Goal: Task Accomplishment & Management: Manage account settings

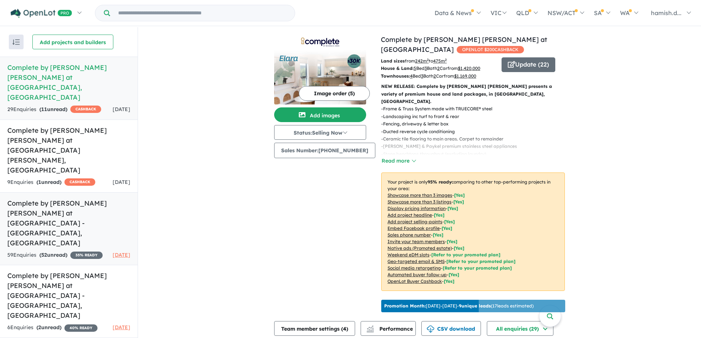
click at [103, 198] on h5 "Complete by [PERSON_NAME] [PERSON_NAME] at [GEOGRAPHIC_DATA] - [GEOGRAPHIC_DATA…" at bounding box center [68, 223] width 123 height 50
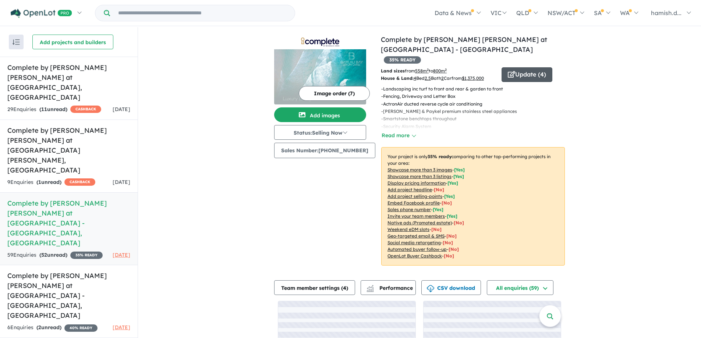
click at [548, 67] on button "Update ( 4 )" at bounding box center [527, 74] width 51 height 15
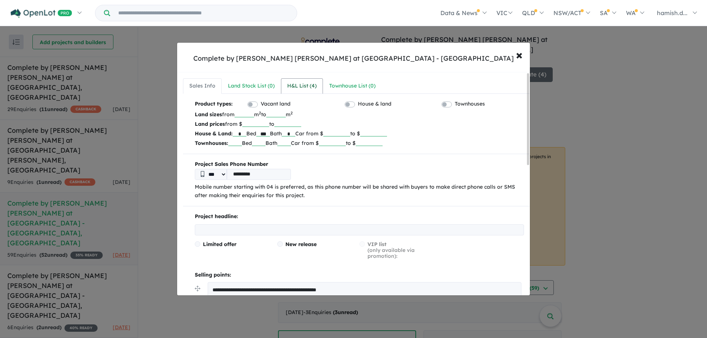
click at [314, 87] on div "H&L List ( 4 )" at bounding box center [301, 86] width 29 height 9
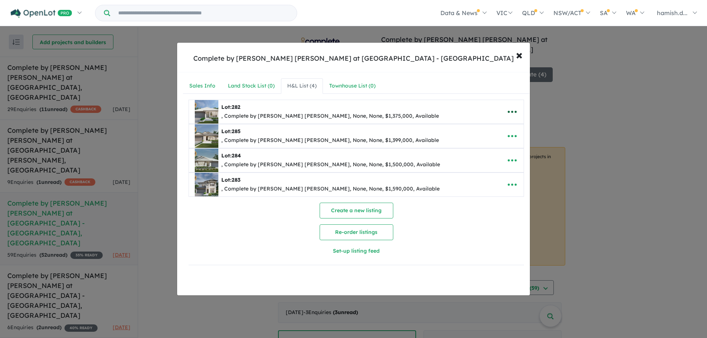
click at [508, 112] on icon "button" at bounding box center [511, 111] width 11 height 11
click at [501, 143] on link "Remove" at bounding box center [496, 146] width 54 height 17
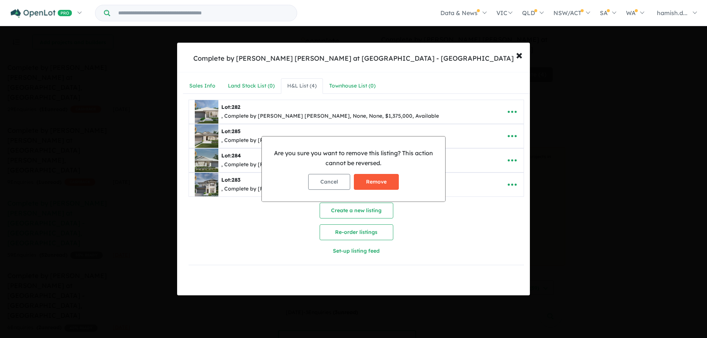
click at [364, 181] on button "Remove" at bounding box center [376, 182] width 45 height 16
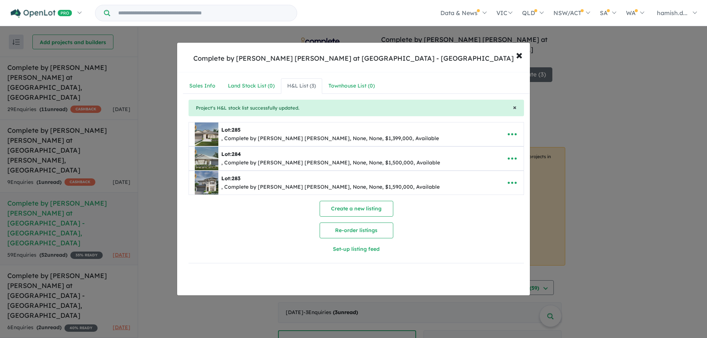
click at [513, 109] on span "×" at bounding box center [515, 107] width 4 height 8
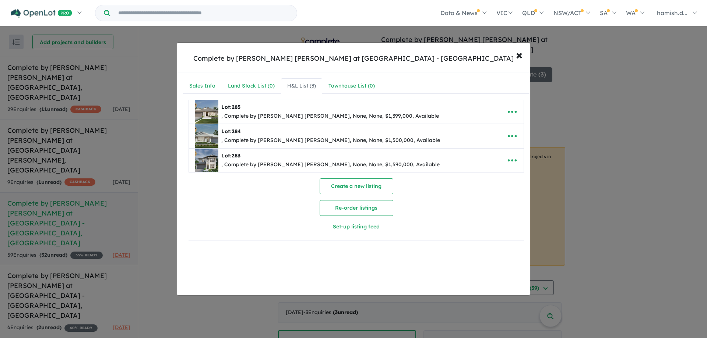
click at [511, 109] on icon "button" at bounding box center [511, 111] width 11 height 11
click at [494, 145] on link "Remove" at bounding box center [496, 146] width 54 height 17
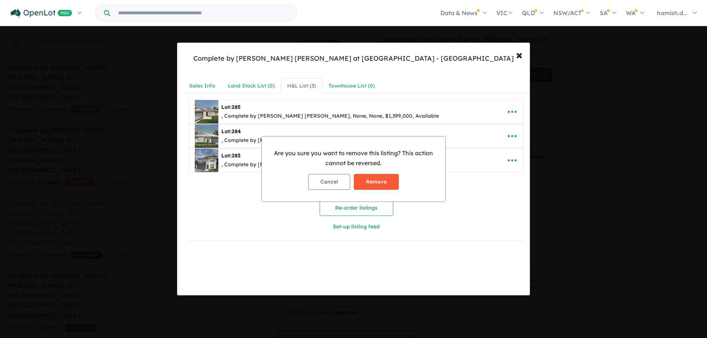
click at [383, 187] on button "Remove" at bounding box center [376, 182] width 45 height 16
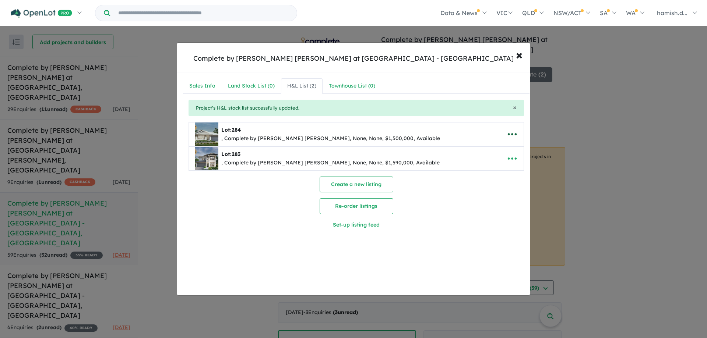
click at [510, 133] on icon "button" at bounding box center [511, 134] width 11 height 11
click at [493, 170] on link "Remove" at bounding box center [496, 169] width 54 height 17
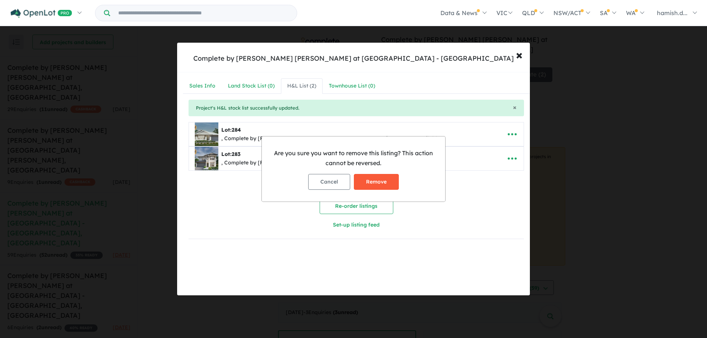
click at [396, 184] on button "Remove" at bounding box center [376, 182] width 45 height 16
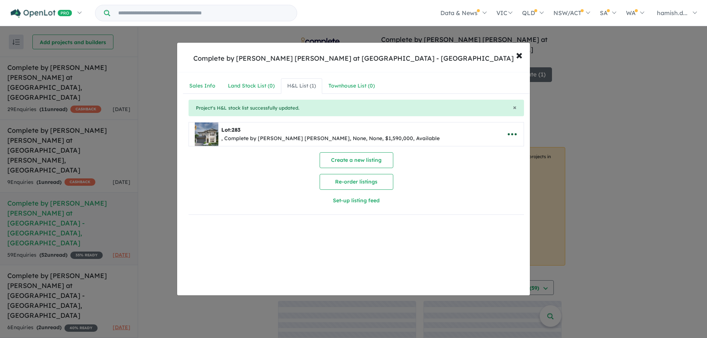
click at [508, 134] on icon "button" at bounding box center [512, 135] width 9 height 2
click at [478, 173] on link "Remove" at bounding box center [496, 169] width 54 height 17
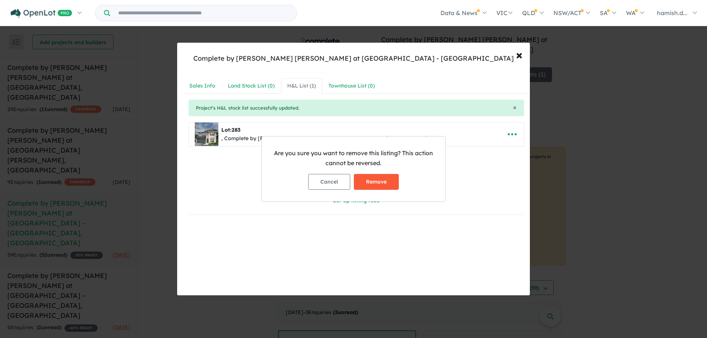
click at [396, 179] on button "Remove" at bounding box center [376, 182] width 45 height 16
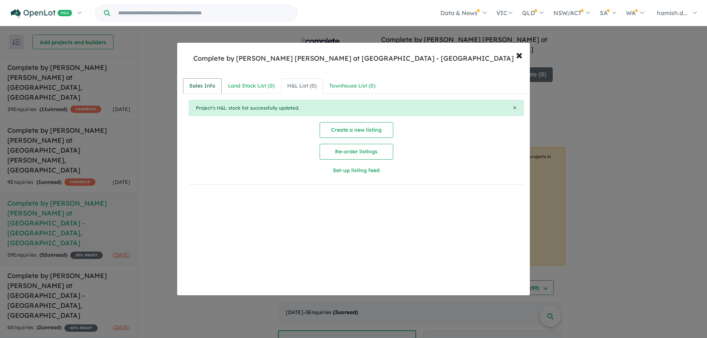
click at [205, 84] on div "Sales Info" at bounding box center [202, 86] width 26 height 9
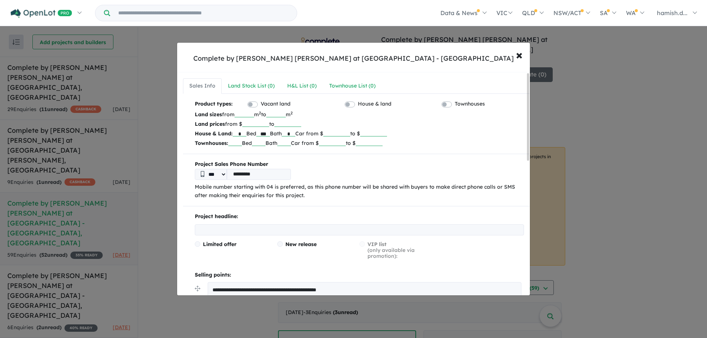
click at [358, 102] on label "House & land" at bounding box center [374, 104] width 33 height 9
click at [517, 50] on span "×" at bounding box center [519, 55] width 7 height 16
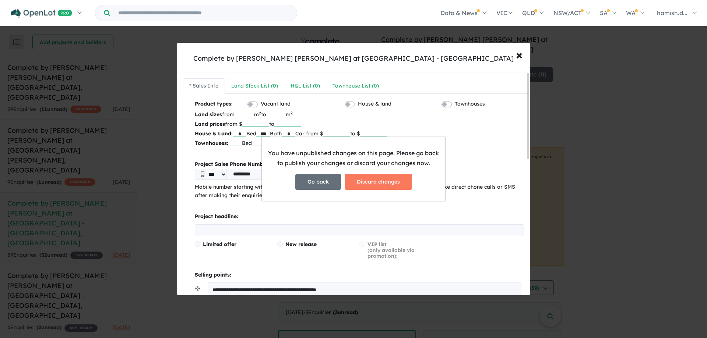
click at [331, 181] on button "Go back" at bounding box center [318, 182] width 46 height 16
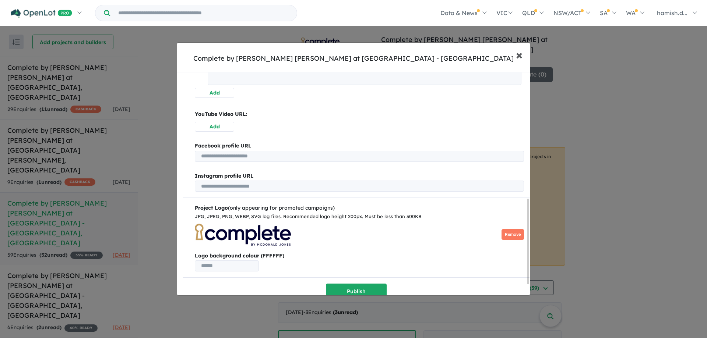
scroll to position [358, 0]
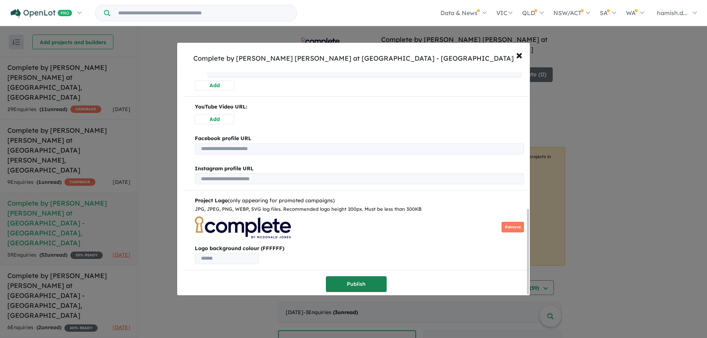
click at [360, 280] on button "Publish" at bounding box center [356, 284] width 61 height 16
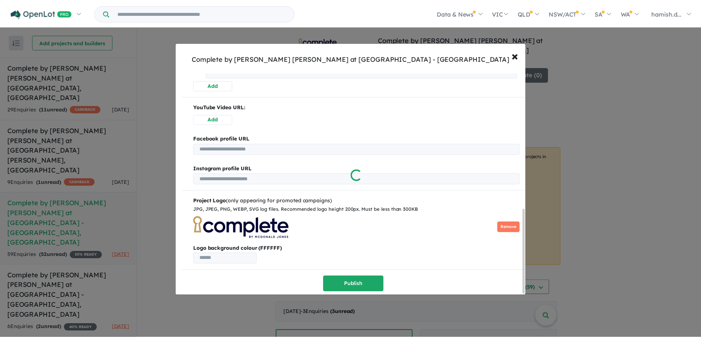
scroll to position [0, 0]
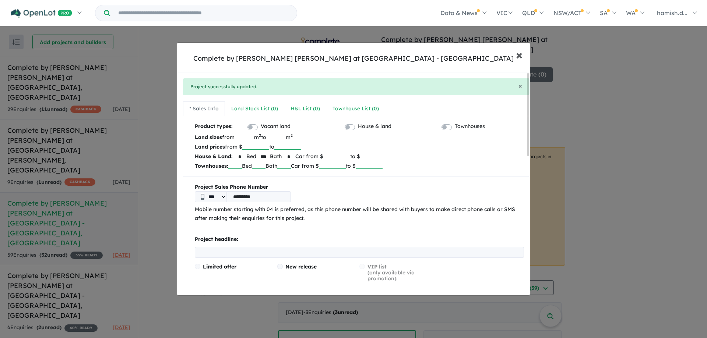
click at [522, 54] on button "× Close" at bounding box center [518, 55] width 21 height 20
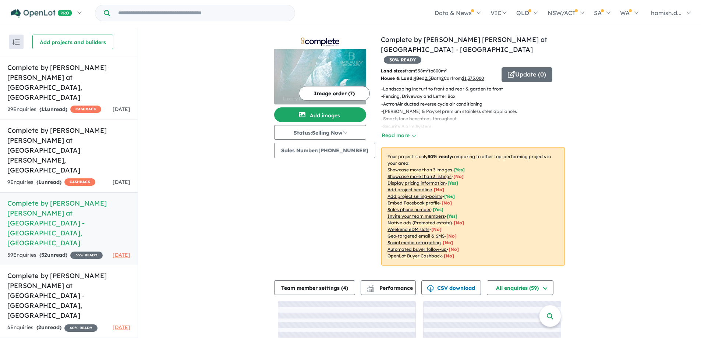
click at [573, 90] on div "View 14 projects in your account Complete by McDonald Jones at Bateau Bay Estat…" at bounding box center [419, 209] width 563 height 364
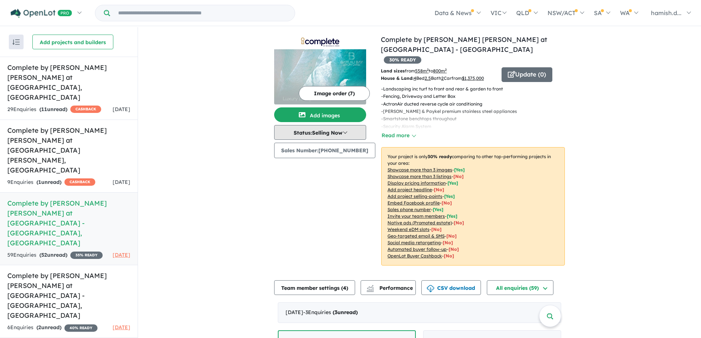
click at [340, 134] on button "Status: Selling Now" at bounding box center [320, 132] width 92 height 15
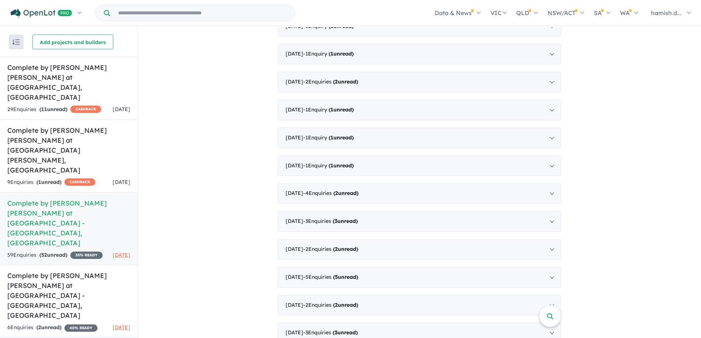
scroll to position [910, 0]
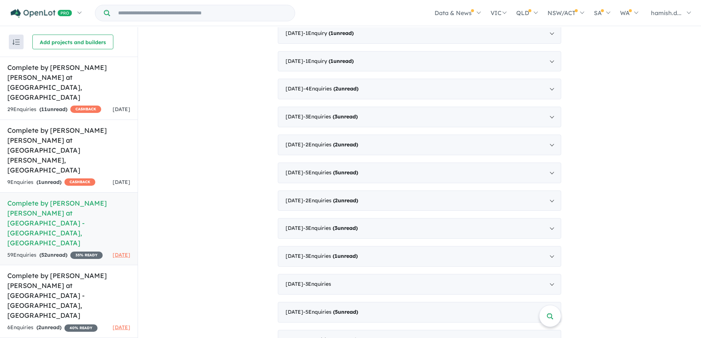
drag, startPoint x: 86, startPoint y: 169, endPoint x: 83, endPoint y: 162, distance: 8.1
click at [83, 198] on h5 "Complete by [PERSON_NAME] [PERSON_NAME] at [GEOGRAPHIC_DATA] - [GEOGRAPHIC_DATA…" at bounding box center [68, 223] width 123 height 50
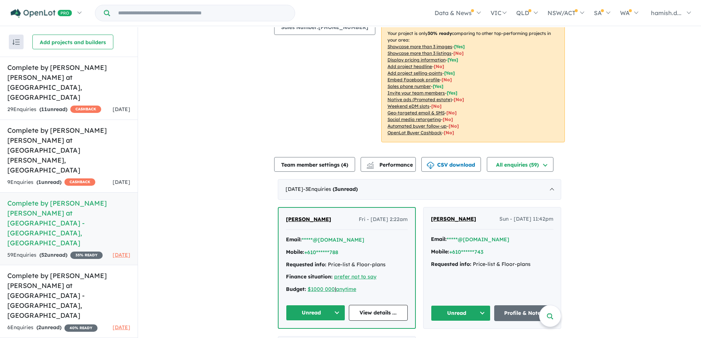
scroll to position [0, 0]
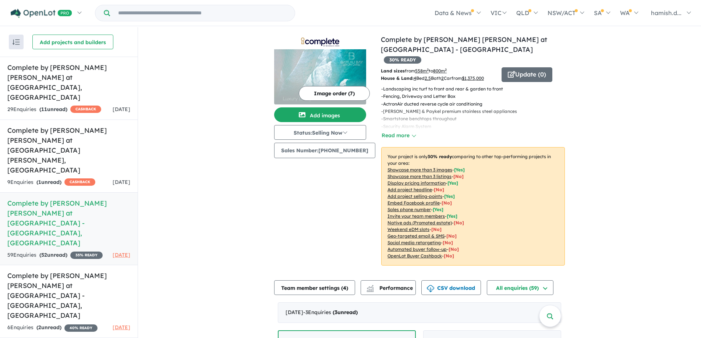
click at [420, 123] on p "- Security Alarm System" at bounding box center [452, 126] width 142 height 7
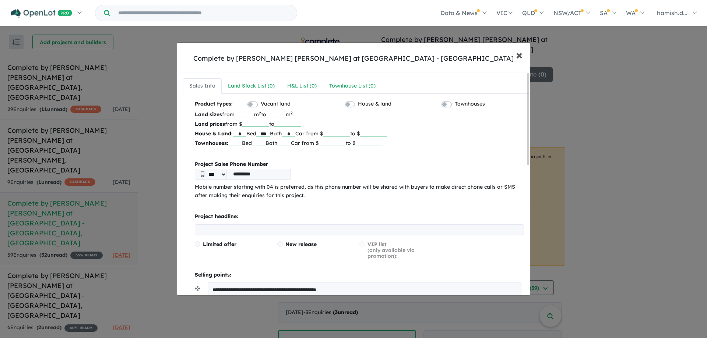
click at [518, 56] on span "×" at bounding box center [519, 55] width 7 height 16
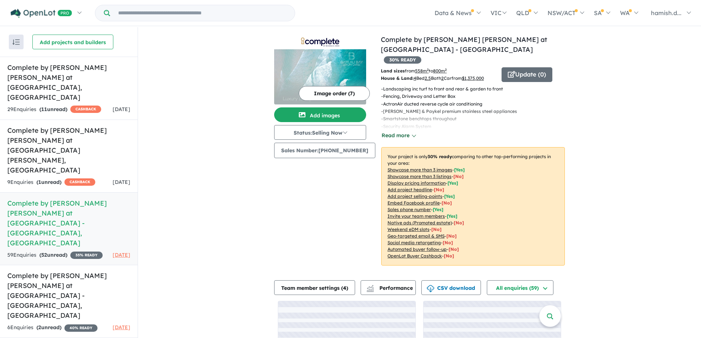
click at [405, 131] on button "Read more" at bounding box center [398, 135] width 35 height 8
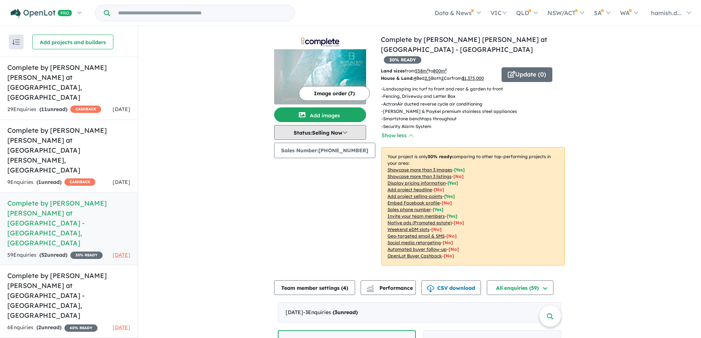
click at [335, 133] on button "Status: Selling Now" at bounding box center [320, 132] width 92 height 15
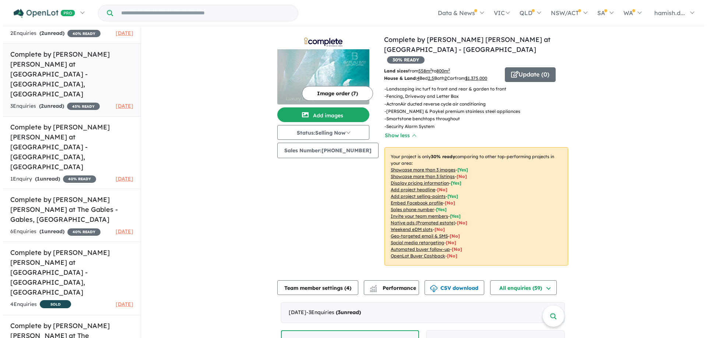
scroll to position [435, 0]
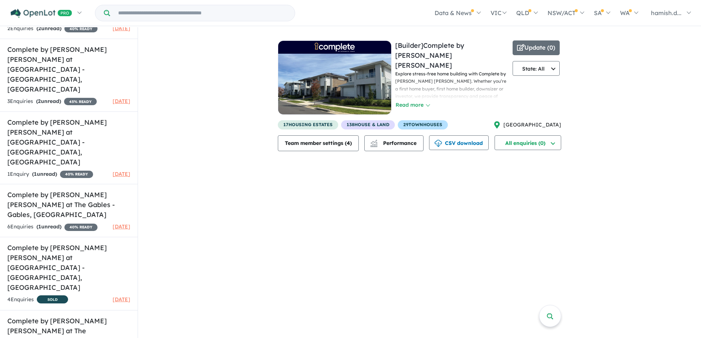
click at [297, 120] on span "17 housing estates" at bounding box center [308, 124] width 60 height 9
click at [300, 123] on span "17 housing estates" at bounding box center [308, 124] width 60 height 9
click at [546, 42] on button "Update ( 0 )" at bounding box center [536, 47] width 47 height 15
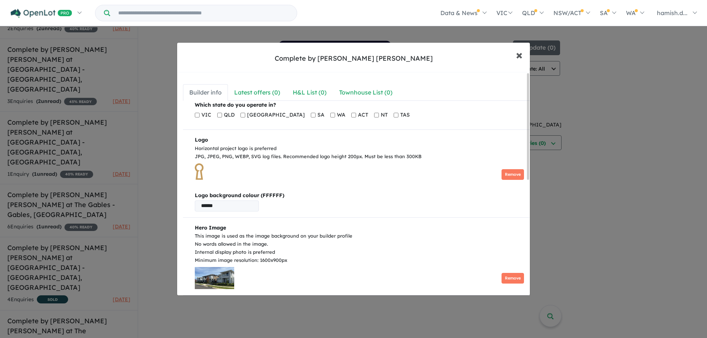
click at [520, 58] on span "×" at bounding box center [519, 55] width 7 height 16
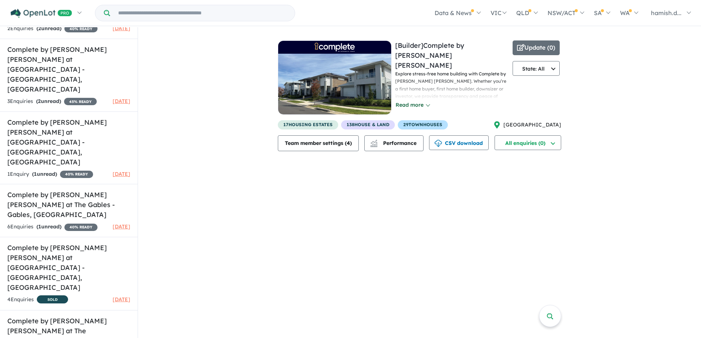
click at [399, 101] on button "Read more" at bounding box center [412, 105] width 35 height 8
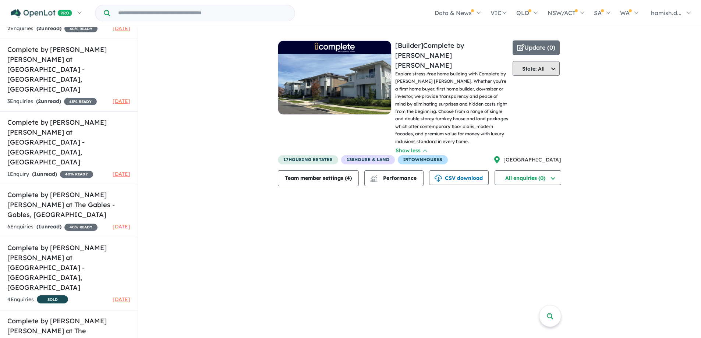
click at [526, 69] on button "State: All" at bounding box center [536, 68] width 47 height 15
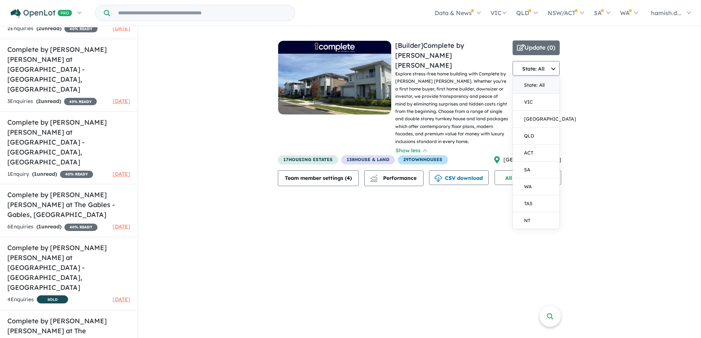
click at [481, 81] on p "Explore stress-free home building with Complete by McDonald Jones. Whether you’…" at bounding box center [452, 107] width 114 height 75
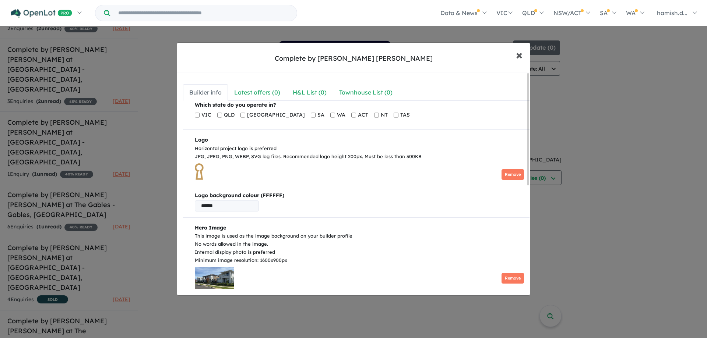
click at [513, 56] on button "× Close" at bounding box center [518, 55] width 21 height 20
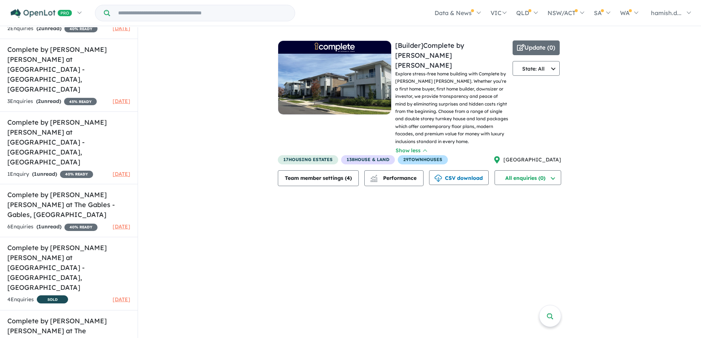
click at [607, 83] on div "View all builders in your account 0 Enquir y ( 0 unread) [Builder] Complete by …" at bounding box center [419, 109] width 563 height 165
click at [311, 214] on div "View all builders in your account 0 Enquir y ( 0 unread) [Builder] Complete by …" at bounding box center [419, 183] width 563 height 312
click at [300, 155] on span "17 housing estates" at bounding box center [308, 159] width 60 height 9
click at [536, 47] on button "Update ( 0 )" at bounding box center [536, 47] width 47 height 15
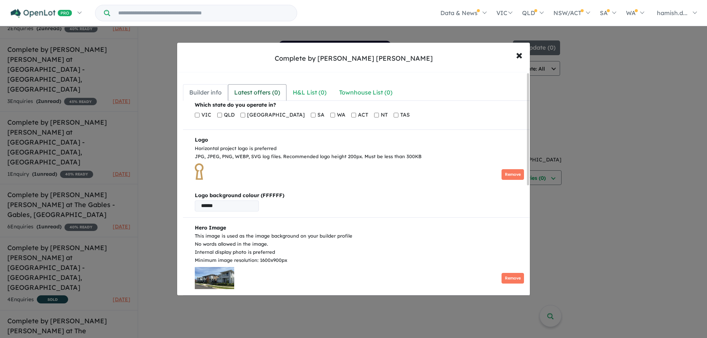
click at [262, 97] on div "Latest offers ( 0 )" at bounding box center [257, 93] width 46 height 10
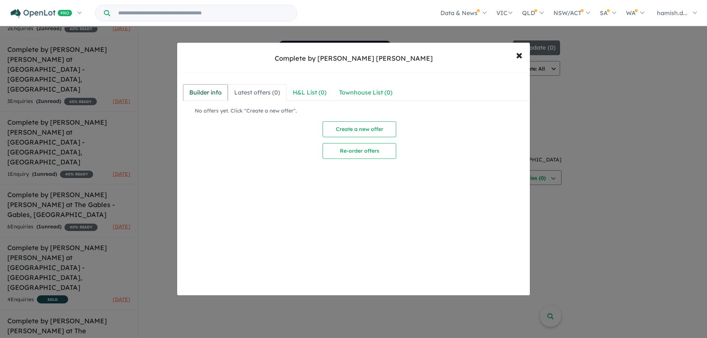
click at [221, 90] on div "Builder info" at bounding box center [205, 93] width 32 height 10
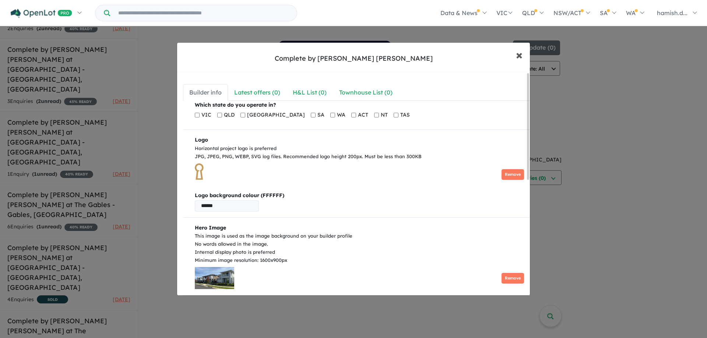
drag, startPoint x: 517, startPoint y: 54, endPoint x: 301, endPoint y: 190, distance: 255.3
click at [301, 190] on div "Complete by McDonald Jones × Close Builder info Latest offers ( 0 ) H&L List ( …" at bounding box center [353, 169] width 353 height 254
click at [213, 198] on b "Logo background colour (FFFFFF)" at bounding box center [359, 195] width 329 height 9
click at [513, 56] on button "× Close" at bounding box center [518, 55] width 21 height 20
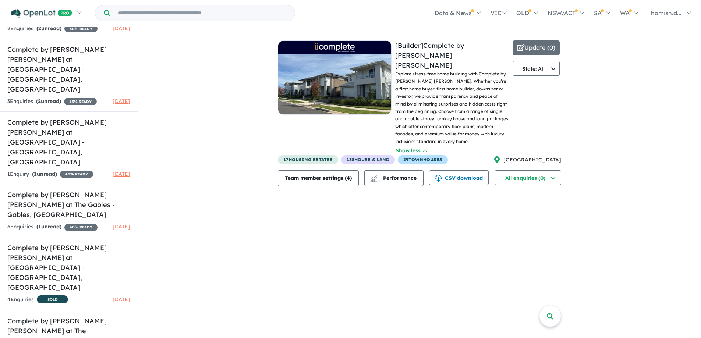
click at [233, 118] on div "View all builders in your account 0 Enquir y ( 0 unread) [Builder] Complete by …" at bounding box center [419, 109] width 563 height 165
click at [231, 100] on div "View all builders in your account 0 Enquir y ( 0 unread) [Builder] Complete by …" at bounding box center [419, 109] width 563 height 165
click at [236, 108] on div "View all builders in your account 0 Enquir y ( 0 unread) [Builder] Complete by …" at bounding box center [419, 109] width 563 height 165
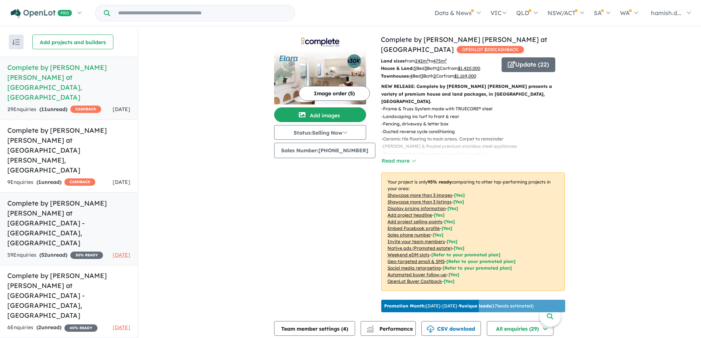
click at [58, 198] on h5 "Complete by [PERSON_NAME] [PERSON_NAME] at [GEOGRAPHIC_DATA] - [GEOGRAPHIC_DATA…" at bounding box center [68, 223] width 123 height 50
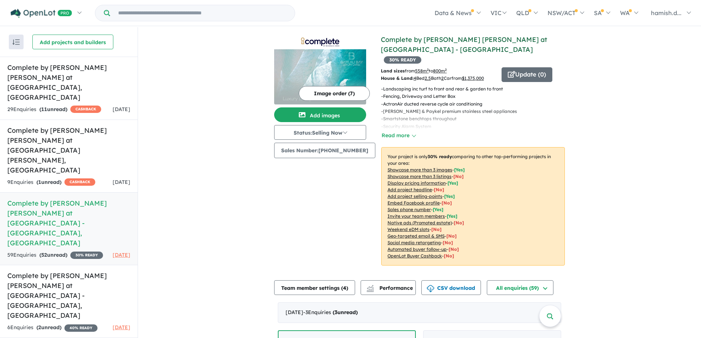
click at [406, 41] on link "Complete by [PERSON_NAME] [PERSON_NAME] at [GEOGRAPHIC_DATA] - [GEOGRAPHIC_DATA]" at bounding box center [464, 44] width 166 height 18
